Goal: Transaction & Acquisition: Book appointment/travel/reservation

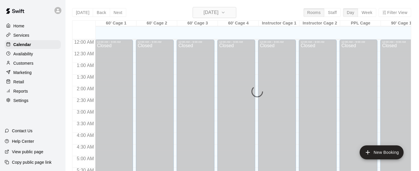
scroll to position [322, 0]
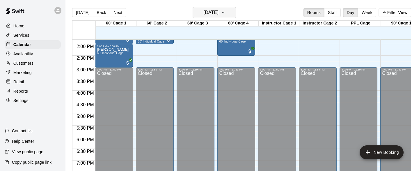
click at [226, 12] on icon "button" at bounding box center [223, 12] width 5 height 7
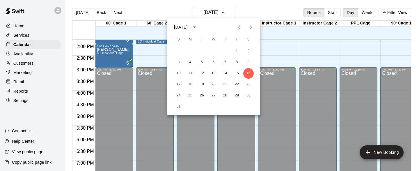
click at [252, 26] on icon "Next month" at bounding box center [250, 27] width 7 height 7
click at [240, 28] on icon "Previous month" at bounding box center [239, 26] width 2 height 3
click at [213, 83] on button "20" at bounding box center [213, 84] width 10 height 10
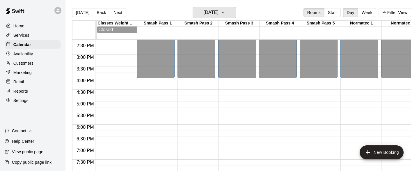
scroll to position [0, 619]
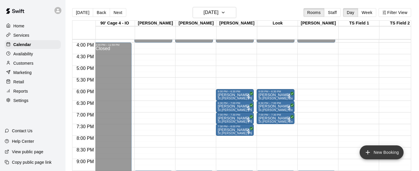
click at [381, 150] on button "New Booking" at bounding box center [382, 152] width 44 height 14
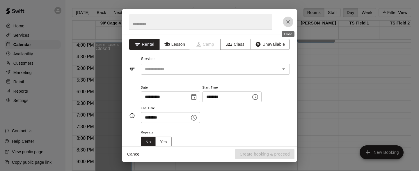
click at [286, 22] on icon "Close" at bounding box center [288, 22] width 6 height 6
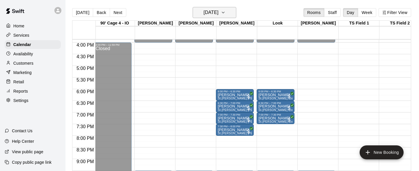
click at [226, 11] on icon "button" at bounding box center [223, 12] width 5 height 7
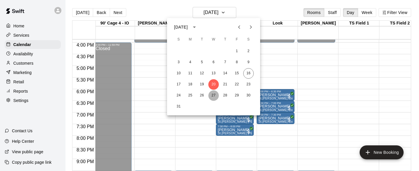
click at [213, 96] on button "27" at bounding box center [213, 95] width 10 height 10
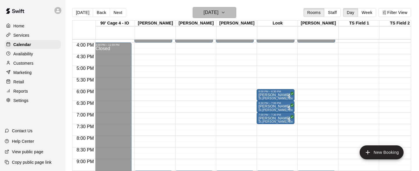
click at [226, 12] on icon "button" at bounding box center [223, 12] width 5 height 7
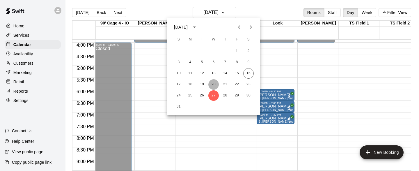
click at [212, 86] on button "20" at bounding box center [213, 84] width 10 height 10
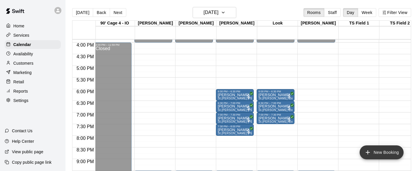
click at [378, 150] on button "New Booking" at bounding box center [382, 152] width 44 height 14
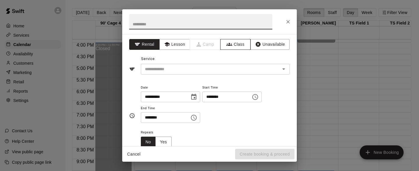
type input "*"
type input "**********"
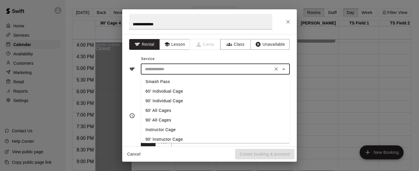
click at [210, 66] on input "text" at bounding box center [207, 68] width 128 height 7
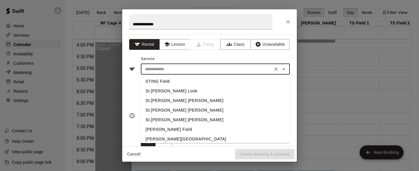
scroll to position [127, 0]
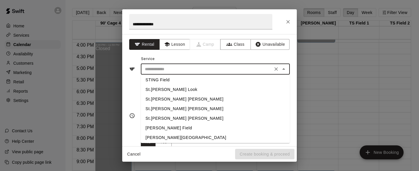
click at [174, 99] on li "St.[PERSON_NAME] [PERSON_NAME]" at bounding box center [215, 99] width 149 height 10
type input "**********"
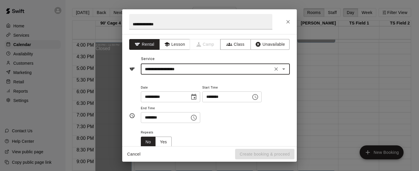
click at [197, 96] on icon "Choose date, selected date is Aug 20, 2025" at bounding box center [193, 96] width 7 height 7
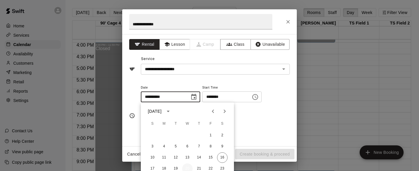
click at [187, 167] on button "20" at bounding box center [187, 168] width 10 height 10
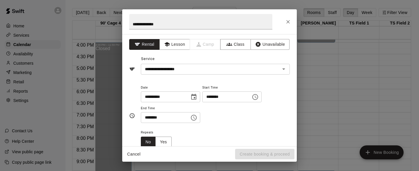
click at [258, 96] on icon "Choose time, selected time is 1:00 PM" at bounding box center [255, 96] width 7 height 7
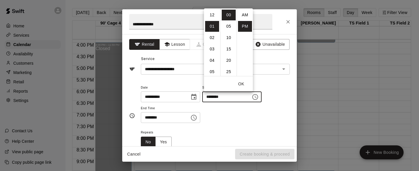
scroll to position [10, 0]
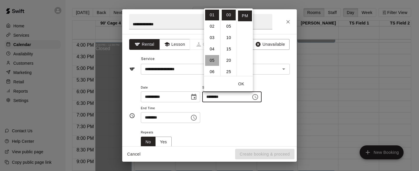
click at [213, 60] on li "05" at bounding box center [212, 60] width 14 height 11
type input "********"
click at [230, 17] on li "00" at bounding box center [229, 15] width 14 height 11
click at [243, 84] on button "OK" at bounding box center [241, 84] width 19 height 11
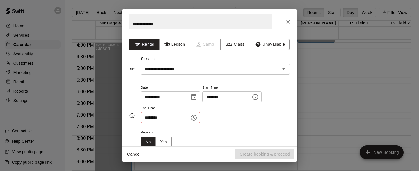
click at [197, 120] on icon "Choose time, selected time is 1:30 PM" at bounding box center [193, 117] width 7 height 7
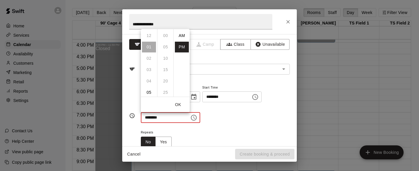
scroll to position [10, 0]
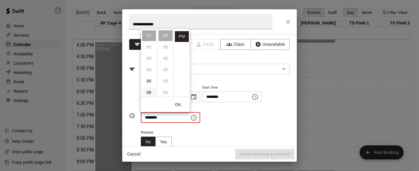
click at [150, 90] on li "06" at bounding box center [149, 92] width 14 height 11
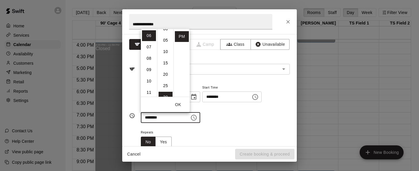
scroll to position [0, 0]
click at [166, 35] on li "00" at bounding box center [166, 35] width 14 height 11
type input "********"
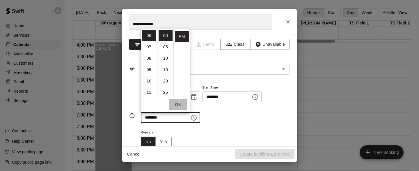
click at [178, 103] on button "OK" at bounding box center [178, 104] width 19 height 11
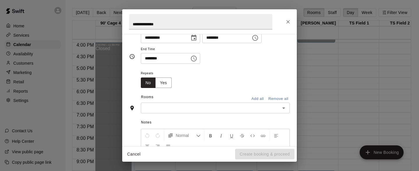
scroll to position [60, 0]
click at [165, 81] on button "Yes" at bounding box center [163, 81] width 16 height 11
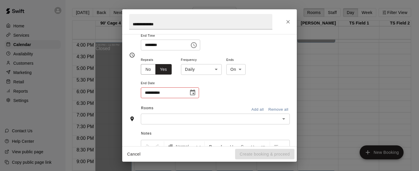
click at [193, 94] on icon "Choose date" at bounding box center [192, 92] width 7 height 7
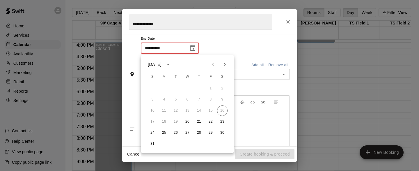
scroll to position [121, 0]
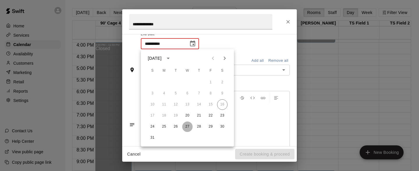
click at [187, 127] on button "27" at bounding box center [187, 126] width 10 height 10
type input "**********"
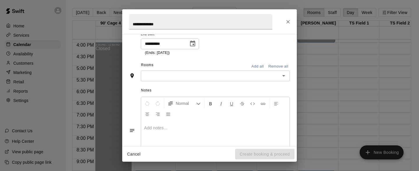
click at [285, 77] on icon "Open" at bounding box center [283, 75] width 7 height 7
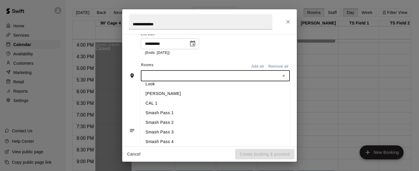
scroll to position [305, 0]
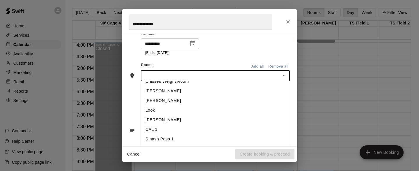
click at [157, 93] on li "[PERSON_NAME]" at bounding box center [215, 91] width 149 height 10
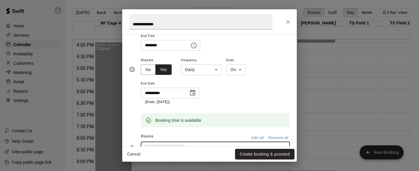
scroll to position [68, 0]
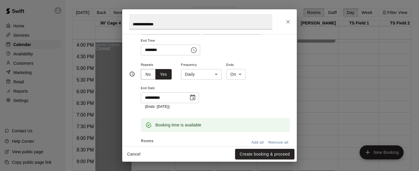
click at [217, 73] on body "Home Services Calendar Availability Customers Marketing Retail Reports Settings…" at bounding box center [209, 90] width 419 height 180
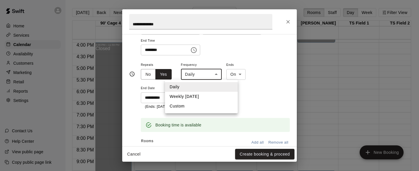
click at [197, 97] on li "Weekly [DATE]" at bounding box center [201, 97] width 73 height 10
type input "******"
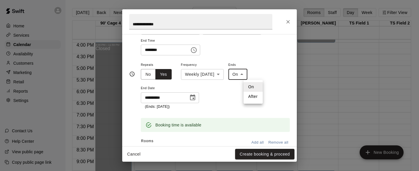
click at [260, 75] on body "Home Services Calendar Availability Customers Marketing Retail Reports Settings…" at bounding box center [209, 90] width 419 height 180
click at [254, 98] on li "After" at bounding box center [253, 97] width 19 height 10
type input "*****"
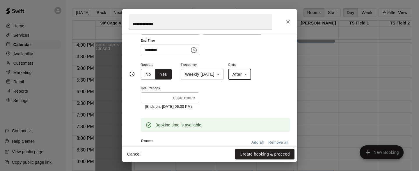
type input "*"
click at [169, 97] on input "*" at bounding box center [156, 97] width 30 height 11
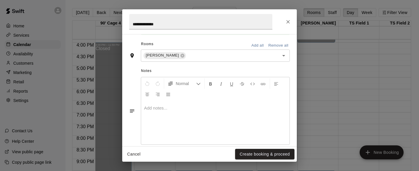
scroll to position [174, 0]
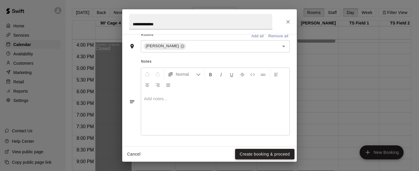
click at [264, 151] on button "Create booking & proceed" at bounding box center [264, 154] width 59 height 11
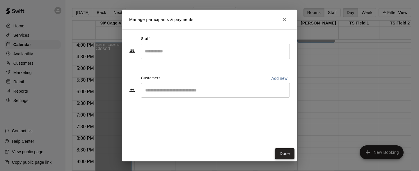
click at [287, 154] on button "Done" at bounding box center [285, 153] width 20 height 11
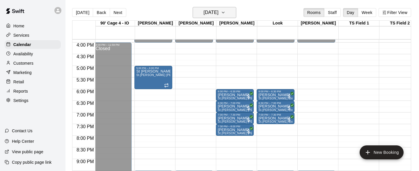
click at [226, 10] on icon "button" at bounding box center [223, 12] width 5 height 7
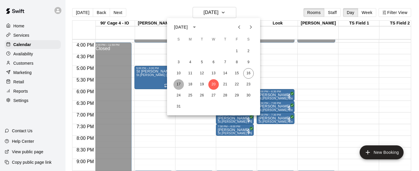
click at [176, 81] on button "17" at bounding box center [178, 84] width 10 height 10
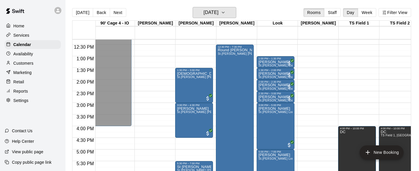
scroll to position [286, 1428]
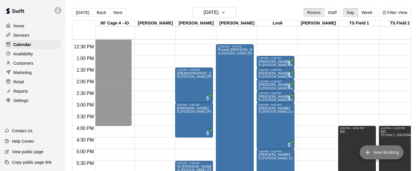
click at [368, 150] on icon "add" at bounding box center [368, 152] width 4 height 4
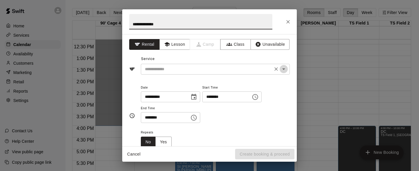
click at [283, 66] on icon "Open" at bounding box center [283, 68] width 7 height 7
type input "**********"
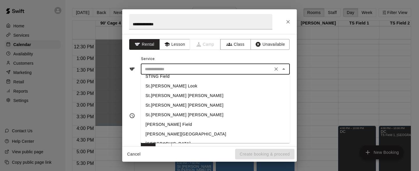
scroll to position [129, 0]
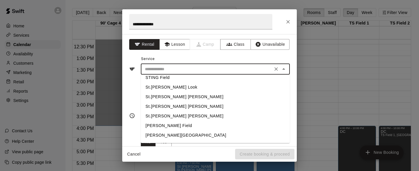
click at [162, 95] on li "St.[PERSON_NAME] [PERSON_NAME]" at bounding box center [215, 97] width 149 height 10
type input "**********"
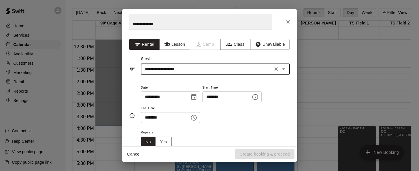
click at [196, 97] on icon "Choose date, selected date is Aug 17, 2025" at bounding box center [193, 97] width 5 height 6
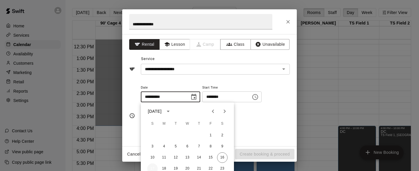
click at [153, 167] on button "17" at bounding box center [152, 168] width 10 height 10
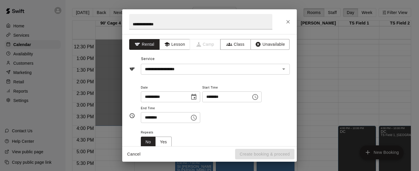
click at [257, 97] on icon "Choose time, selected time is 1:00 PM" at bounding box center [256, 96] width 2 height 3
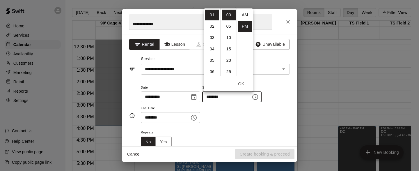
scroll to position [10, 0]
click at [212, 36] on li "03" at bounding box center [212, 37] width 14 height 11
type input "********"
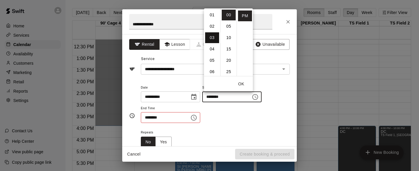
scroll to position [34, 0]
click at [194, 119] on icon "Choose time, selected time is 1:30 PM" at bounding box center [193, 117] width 7 height 7
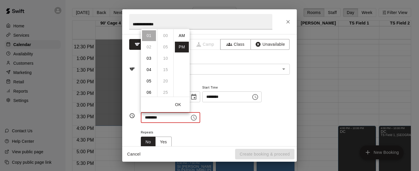
scroll to position [10, 0]
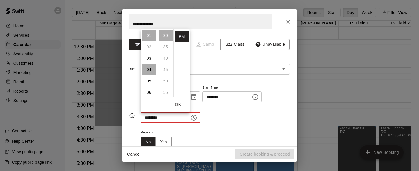
click at [150, 68] on li "04" at bounding box center [149, 69] width 14 height 11
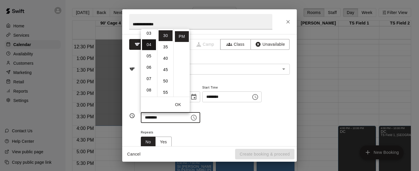
scroll to position [45, 0]
click at [170, 33] on li "30" at bounding box center [166, 35] width 14 height 11
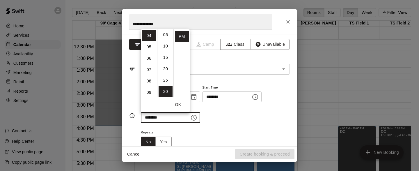
scroll to position [0, 0]
click at [166, 33] on li "00" at bounding box center [166, 35] width 14 height 11
type input "********"
click at [227, 115] on div "**********" at bounding box center [215, 103] width 149 height 39
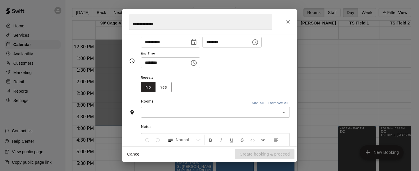
scroll to position [55, 0]
click at [169, 88] on button "Yes" at bounding box center [163, 86] width 16 height 11
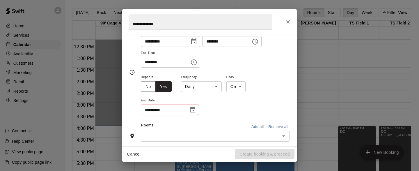
scroll to position [68, 0]
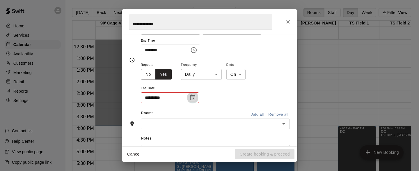
click at [194, 96] on icon "Choose date" at bounding box center [192, 97] width 5 height 6
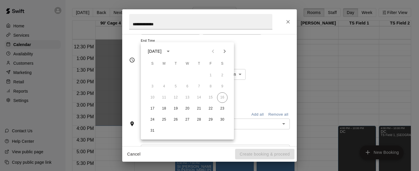
scroll to position [145, 0]
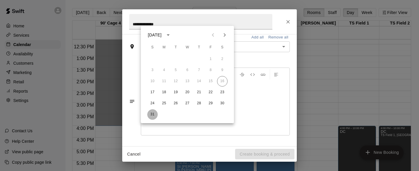
click at [151, 115] on button "31" at bounding box center [152, 114] width 10 height 10
type input "**********"
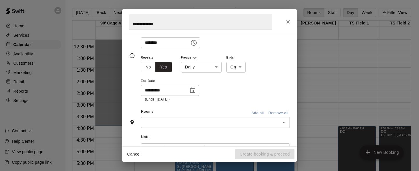
click at [239, 67] on body "Home Services Calendar Availability Customers Marketing Retail Reports Settings…" at bounding box center [209, 90] width 419 height 180
click at [239, 90] on li "After" at bounding box center [235, 89] width 19 height 10
type input "*****"
click at [169, 90] on input "*" at bounding box center [156, 90] width 30 height 11
click at [169, 90] on div "* occurrences ​" at bounding box center [170, 90] width 58 height 11
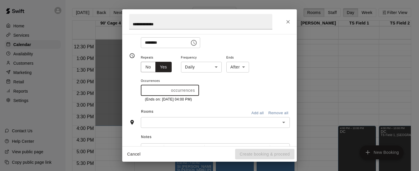
type input "*"
click at [167, 89] on input "*" at bounding box center [155, 90] width 28 height 11
click at [218, 68] on body "Home Services Calendar Availability Customers Marketing Retail Reports Settings…" at bounding box center [209, 90] width 419 height 180
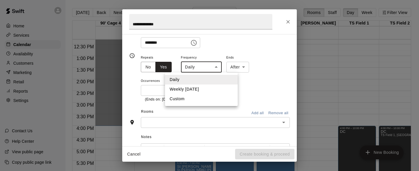
click at [200, 91] on li "Weekly [DATE]" at bounding box center [201, 89] width 73 height 10
type input "******"
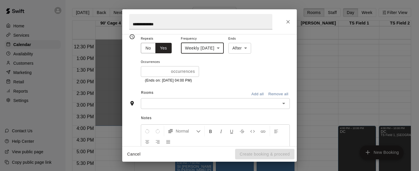
scroll to position [99, 0]
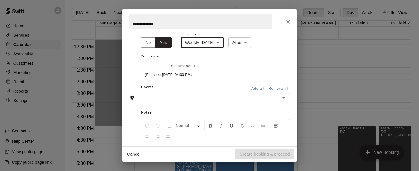
click at [283, 98] on icon "Open" at bounding box center [283, 97] width 7 height 7
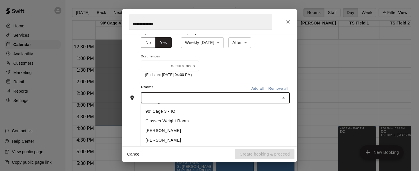
scroll to position [285, 0]
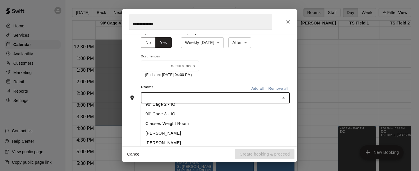
click at [168, 132] on li "[PERSON_NAME]" at bounding box center [215, 133] width 149 height 10
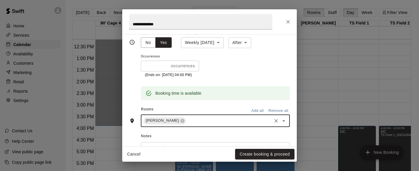
scroll to position [174, 0]
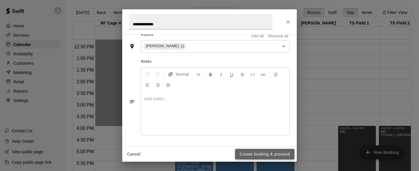
click at [264, 155] on button "Create booking & proceed" at bounding box center [264, 154] width 59 height 11
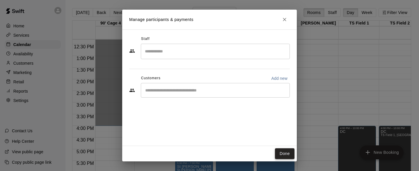
click at [285, 154] on button "Done" at bounding box center [285, 153] width 20 height 11
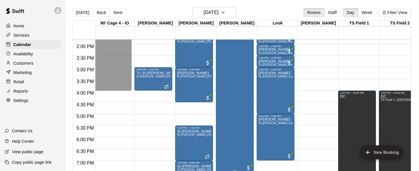
scroll to position [317, 1428]
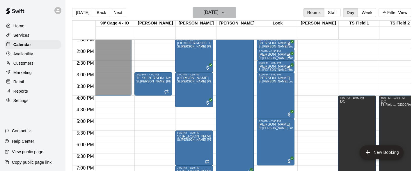
click at [226, 11] on icon "button" at bounding box center [223, 12] width 5 height 7
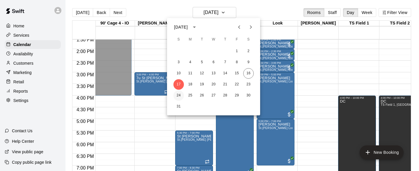
click at [178, 94] on button "24" at bounding box center [178, 95] width 10 height 10
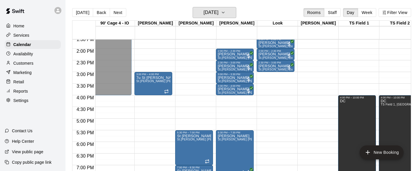
scroll to position [315, 1428]
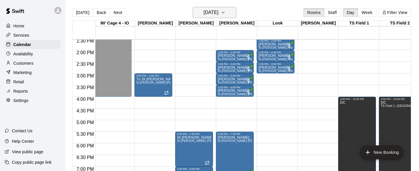
click at [226, 10] on icon "button" at bounding box center [223, 12] width 5 height 7
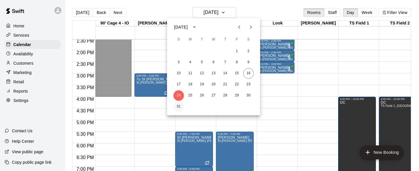
click at [179, 105] on button "31" at bounding box center [178, 106] width 10 height 10
